Goal: Check status

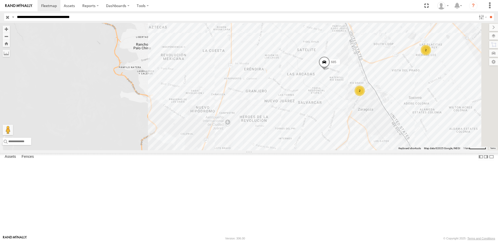
click at [417, 147] on div "8736 685 558 0054 2 2" at bounding box center [249, 86] width 498 height 127
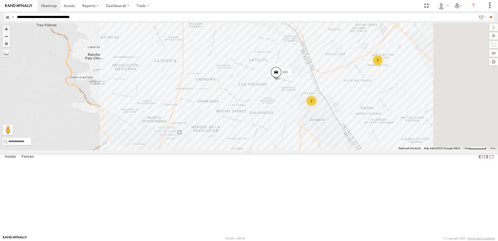
drag, startPoint x: 408, startPoint y: 155, endPoint x: 379, endPoint y: 158, distance: 29.1
click at [380, 150] on div "8736 685 558 0054 2 2" at bounding box center [249, 86] width 498 height 127
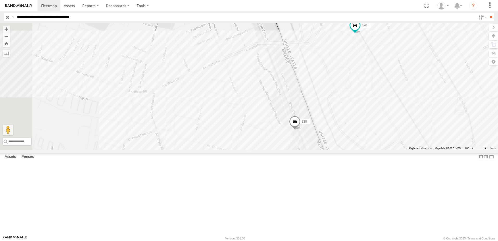
drag, startPoint x: 394, startPoint y: 188, endPoint x: 398, endPoint y: 167, distance: 21.3
click at [402, 150] on div "690 685 0054 554 7323 338" at bounding box center [249, 86] width 498 height 127
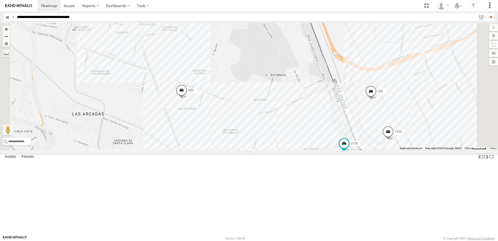
drag, startPoint x: 467, startPoint y: 211, endPoint x: 410, endPoint y: 201, distance: 57.4
click at [415, 150] on div "7323 8736 685 558 0054 338 554" at bounding box center [249, 86] width 498 height 127
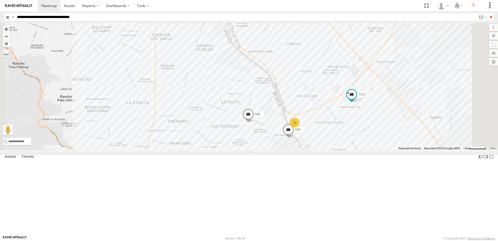
drag, startPoint x: 263, startPoint y: 161, endPoint x: 268, endPoint y: 132, distance: 29.0
click at [265, 142] on div "7323 685 558 0054 2" at bounding box center [249, 86] width 498 height 127
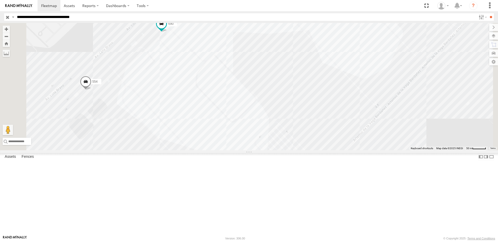
drag, startPoint x: 156, startPoint y: 157, endPoint x: 212, endPoint y: 163, distance: 56.5
click at [212, 150] on div "7323 685 0054 690 554" at bounding box center [249, 86] width 498 height 127
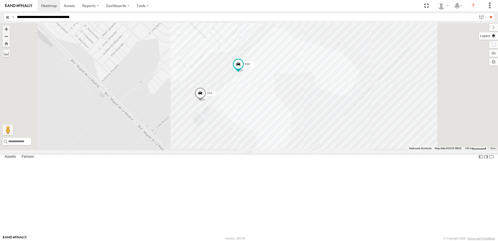
click at [493, 38] on label at bounding box center [488, 35] width 19 height 7
click at [0, 0] on span "Basemaps" at bounding box center [0, 0] width 0 height 0
click at [0, 0] on span "Satellite" at bounding box center [0, 0] width 0 height 0
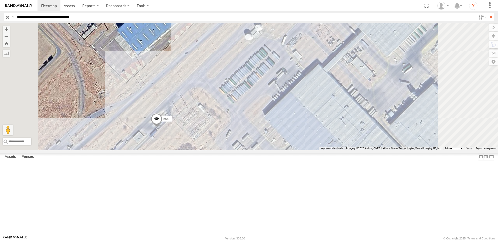
drag, startPoint x: 214, startPoint y: 162, endPoint x: 224, endPoint y: 142, distance: 21.9
click at [223, 142] on div "7323 685 0054 690 554" at bounding box center [249, 86] width 498 height 127
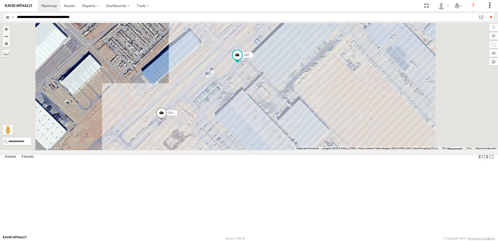
drag, startPoint x: 245, startPoint y: 142, endPoint x: 256, endPoint y: 123, distance: 22.2
click at [256, 123] on div "7323 685 0054 690 554" at bounding box center [249, 86] width 498 height 127
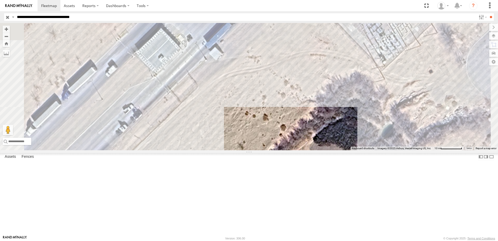
drag, startPoint x: 309, startPoint y: 150, endPoint x: 303, endPoint y: 181, distance: 31.5
click at [304, 150] on div "7323 685 0054 690 554" at bounding box center [249, 86] width 498 height 127
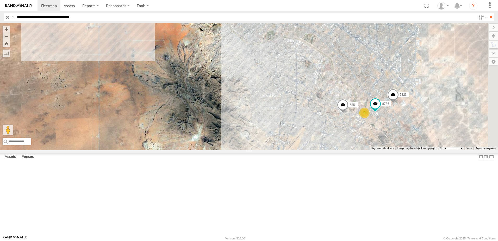
drag, startPoint x: 341, startPoint y: 155, endPoint x: 322, endPoint y: 113, distance: 46.4
click at [324, 114] on div "690 7323 8736 685 0054 554 2" at bounding box center [249, 86] width 498 height 127
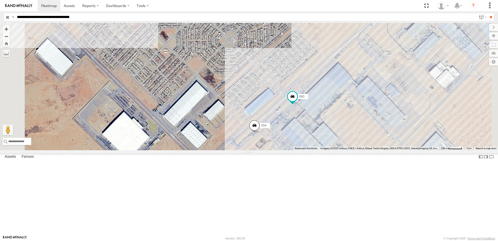
drag, startPoint x: 342, startPoint y: 199, endPoint x: 347, endPoint y: 166, distance: 33.7
click at [346, 150] on div "690 7323 8736 685 0054 554" at bounding box center [249, 86] width 498 height 127
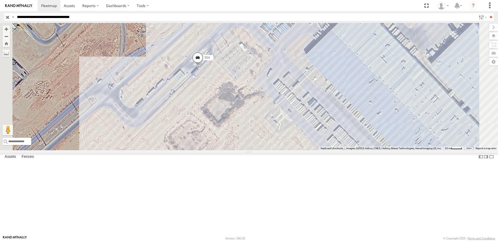
drag, startPoint x: 332, startPoint y: 136, endPoint x: 353, endPoint y: 159, distance: 31.0
click at [353, 150] on div "690 7323 8736 685 0054 554" at bounding box center [249, 86] width 498 height 127
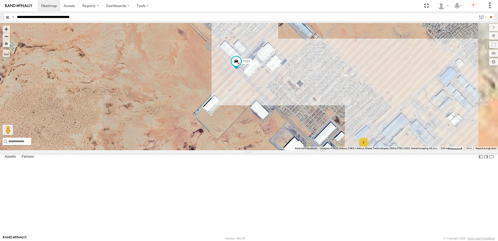
drag, startPoint x: 394, startPoint y: 194, endPoint x: 374, endPoint y: 191, distance: 20.3
click at [384, 150] on div "7323 685 0054 338 2" at bounding box center [249, 86] width 498 height 127
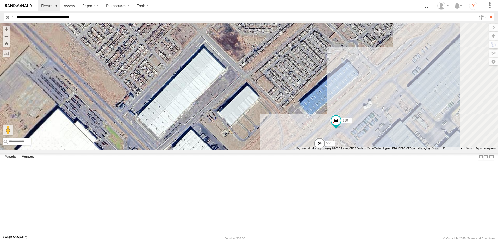
drag, startPoint x: 368, startPoint y: 189, endPoint x: 356, endPoint y: 187, distance: 11.9
click at [357, 150] on div "7323 685 0054 338 690 554" at bounding box center [249, 86] width 498 height 127
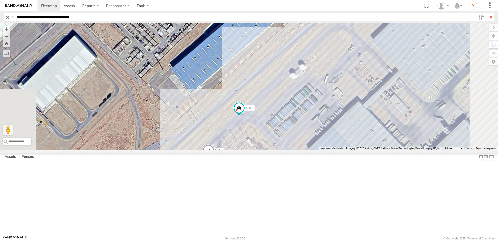
drag, startPoint x: 335, startPoint y: 184, endPoint x: 342, endPoint y: 167, distance: 18.2
click at [341, 150] on div "7323 685 0054 338 690 554" at bounding box center [249, 86] width 498 height 127
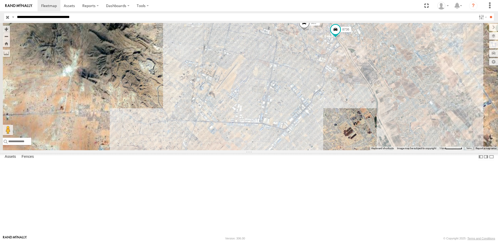
drag, startPoint x: 356, startPoint y: 192, endPoint x: 349, endPoint y: 177, distance: 16.6
click at [352, 150] on div "690 7323 8736 685 558 0054 338 554" at bounding box center [249, 86] width 498 height 127
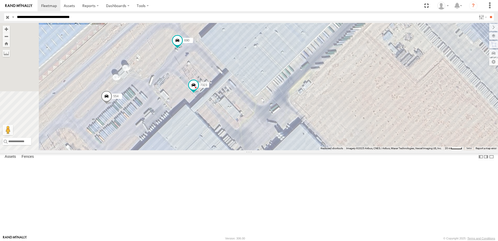
drag, startPoint x: 203, startPoint y: 151, endPoint x: 215, endPoint y: 167, distance: 20.3
click at [215, 150] on div "690 7323 8736 685 558 0054 338 554" at bounding box center [249, 86] width 498 height 127
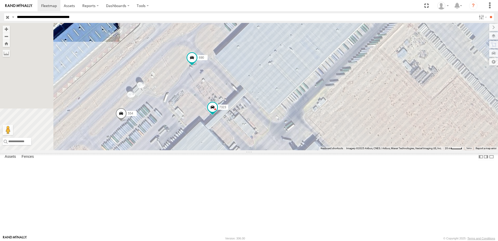
click at [270, 150] on div "690 7323 8736 685 558 0054 338 554" at bounding box center [249, 86] width 498 height 127
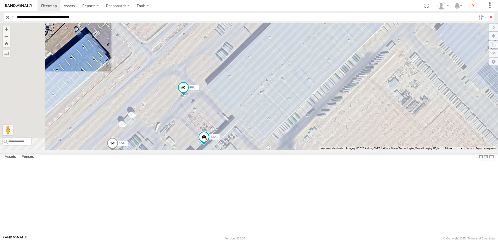
drag, startPoint x: 325, startPoint y: 101, endPoint x: 308, endPoint y: 149, distance: 50.6
click at [311, 148] on div "690 7323 8736 685 558 0054 338 554" at bounding box center [249, 86] width 498 height 127
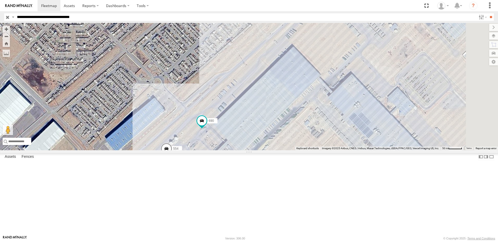
click at [0, 0] on div "Basemaps Roadmap Terrain Satellite Satellite + Roadmap" at bounding box center [0, 0] width 0 height 0
drag, startPoint x: 328, startPoint y: 147, endPoint x: 322, endPoint y: 134, distance: 14.6
click at [322, 134] on div "690 7323 8736 685 558 0054 338 554" at bounding box center [249, 86] width 498 height 127
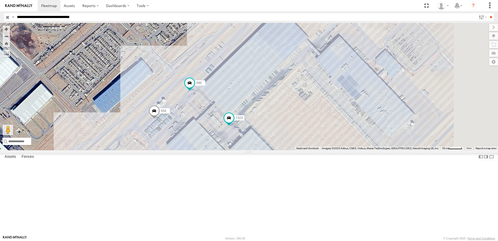
drag, startPoint x: 282, startPoint y: 180, endPoint x: 287, endPoint y: 169, distance: 12.5
click at [287, 150] on div "690 7323 8736 685 558 0054 338 554" at bounding box center [249, 86] width 498 height 127
